Goal: Task Accomplishment & Management: Complete application form

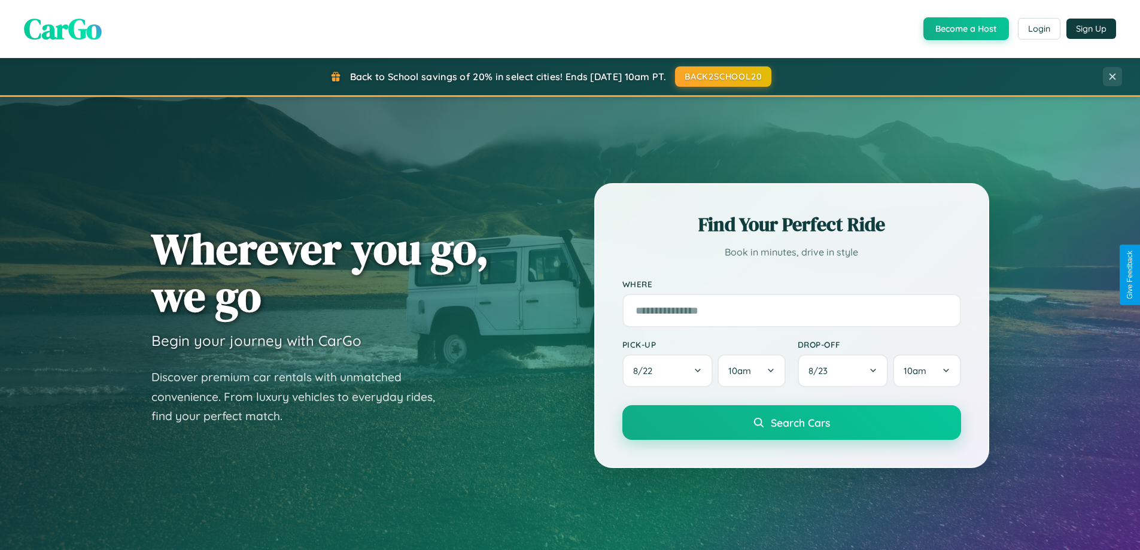
scroll to position [516, 0]
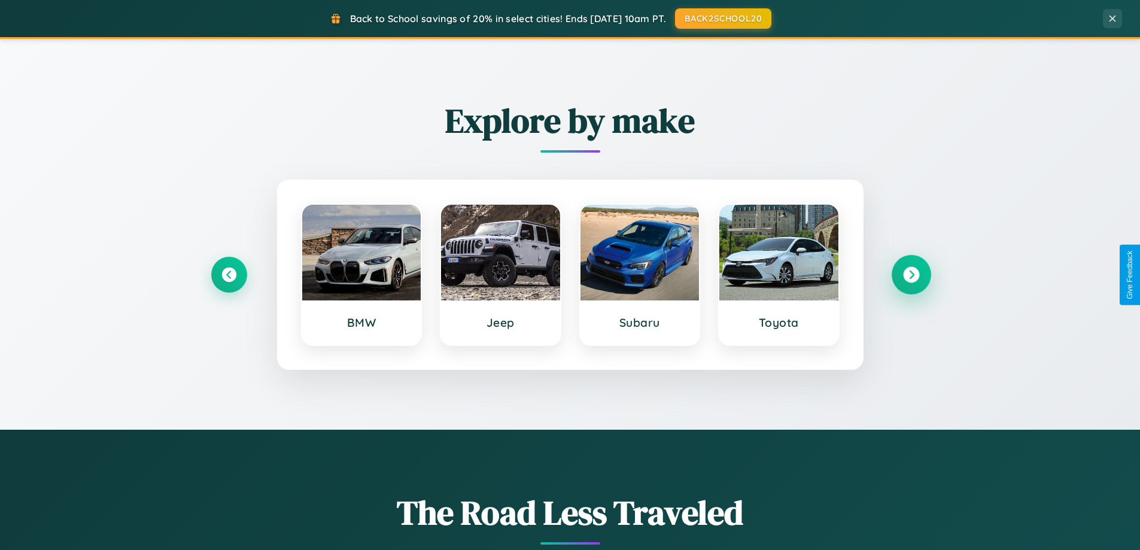
click at [911, 275] on icon at bounding box center [911, 275] width 16 height 16
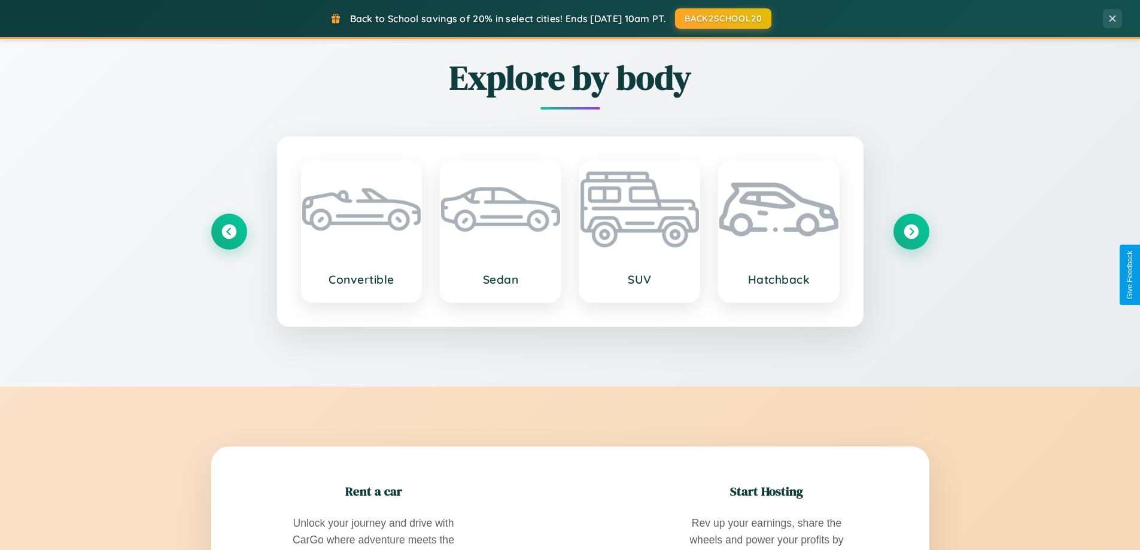
scroll to position [1923, 0]
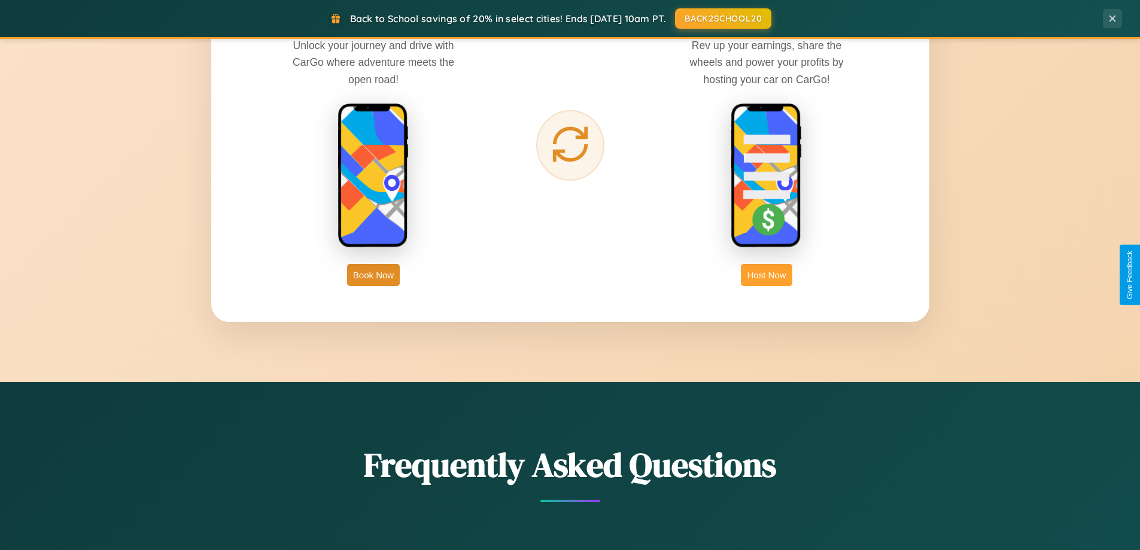
click at [766, 275] on button "Host Now" at bounding box center [766, 275] width 51 height 22
